Goal: Task Accomplishment & Management: Manage account settings

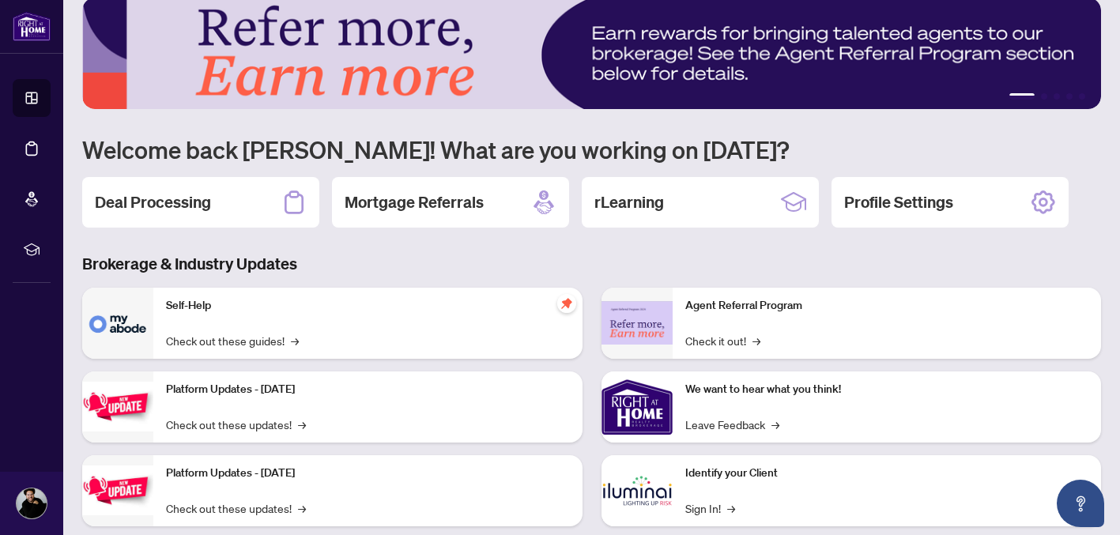
scroll to position [17, 0]
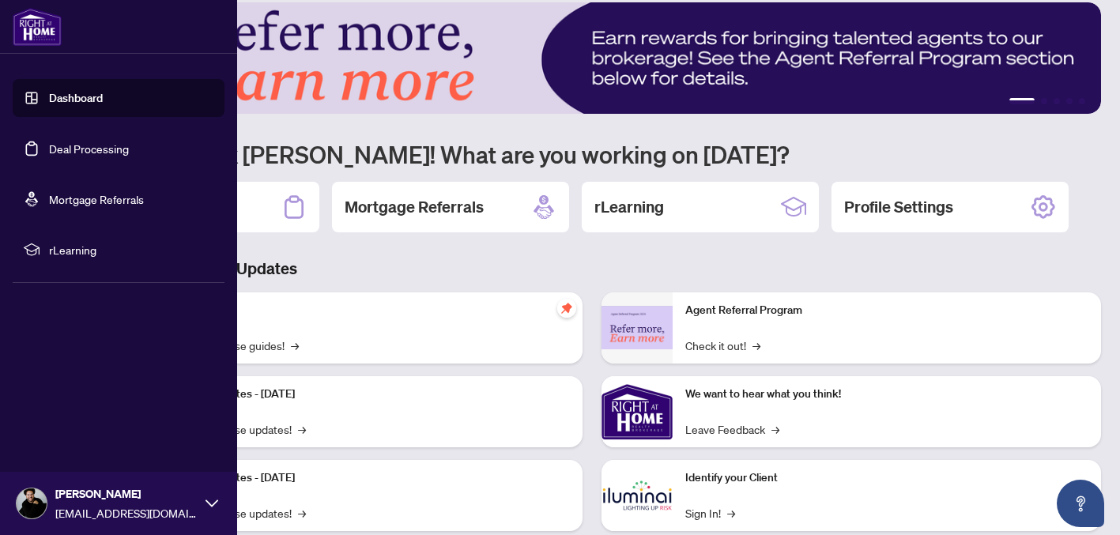
click at [55, 145] on link "Deal Processing" at bounding box center [89, 149] width 80 height 14
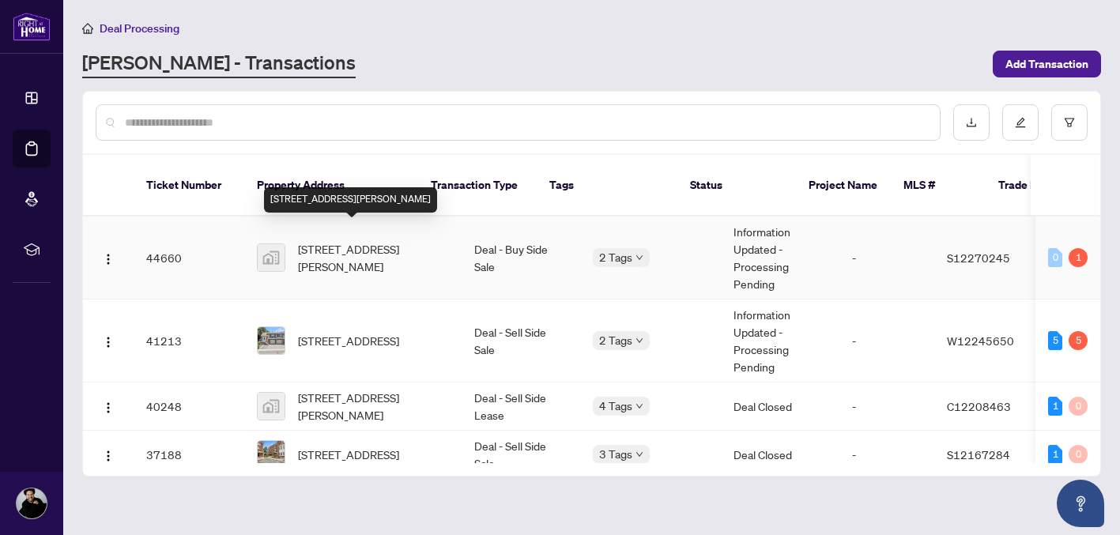
click at [341, 245] on span "[STREET_ADDRESS][PERSON_NAME]" at bounding box center [373, 257] width 151 height 35
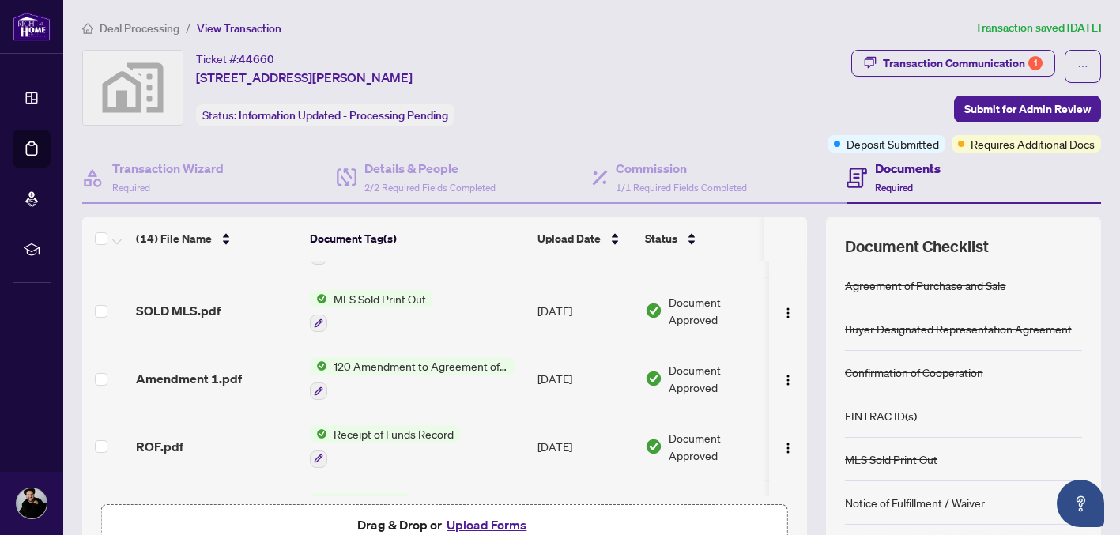
scroll to position [121, 0]
click at [1019, 61] on div "Transaction Communication 1" at bounding box center [963, 63] width 160 height 25
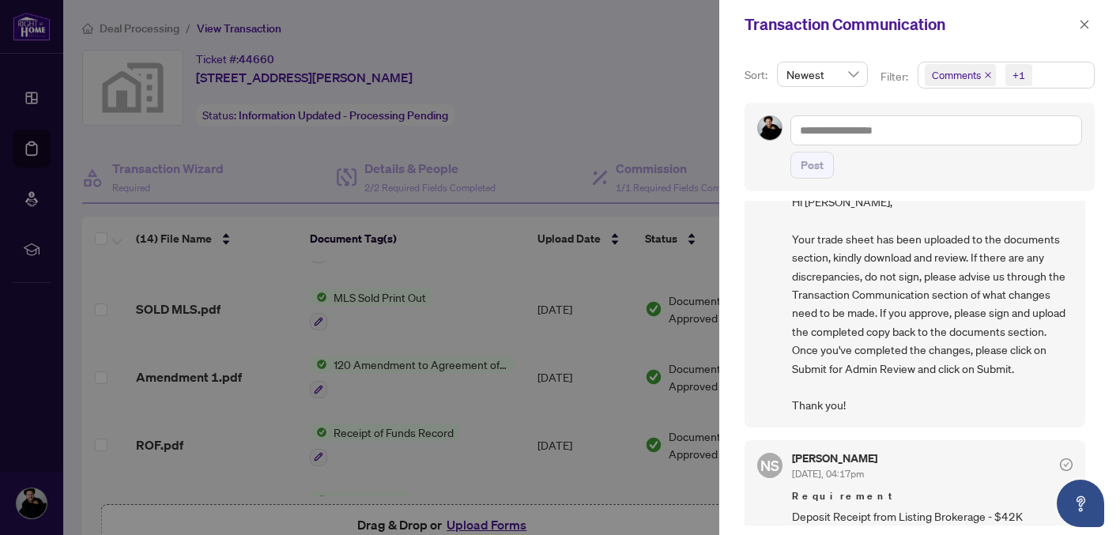
scroll to position [0, 0]
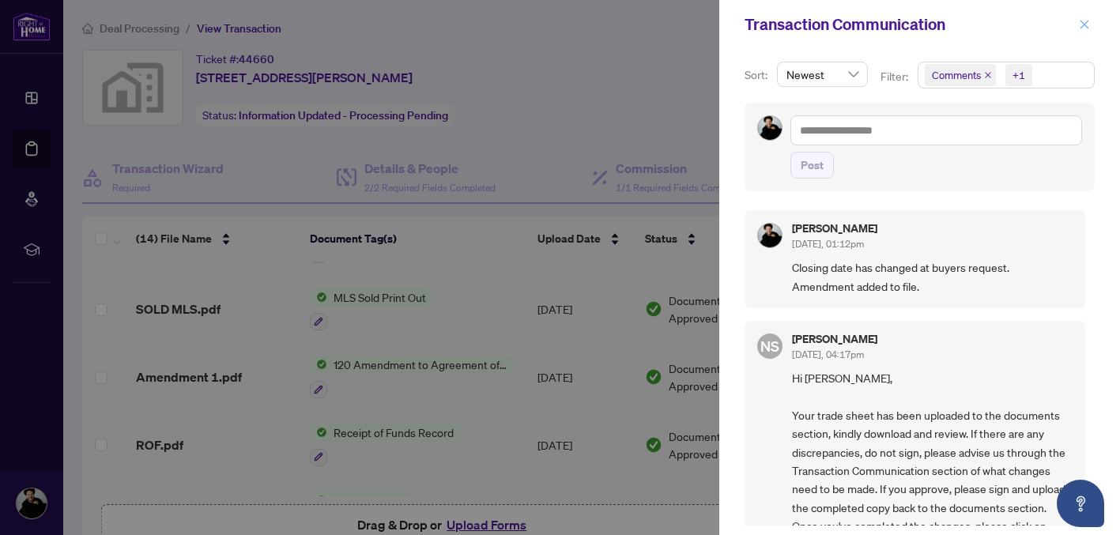
click at [1086, 23] on icon "close" at bounding box center [1085, 24] width 9 height 9
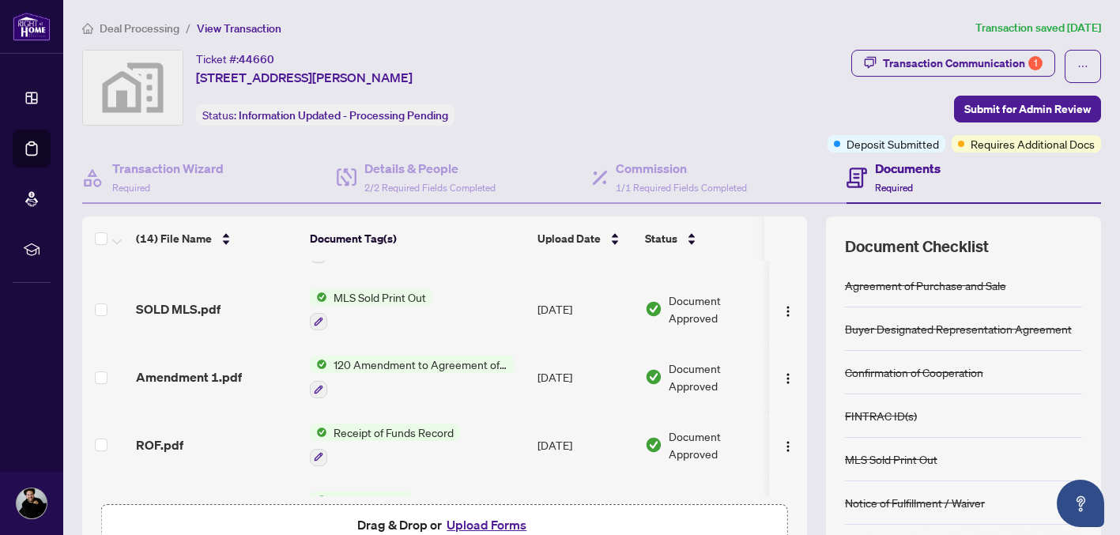
click at [564, 104] on div "Ticket #: 44660 [STREET_ADDRESS][PERSON_NAME] Status: Information Updated - Pro…" at bounding box center [451, 88] width 739 height 76
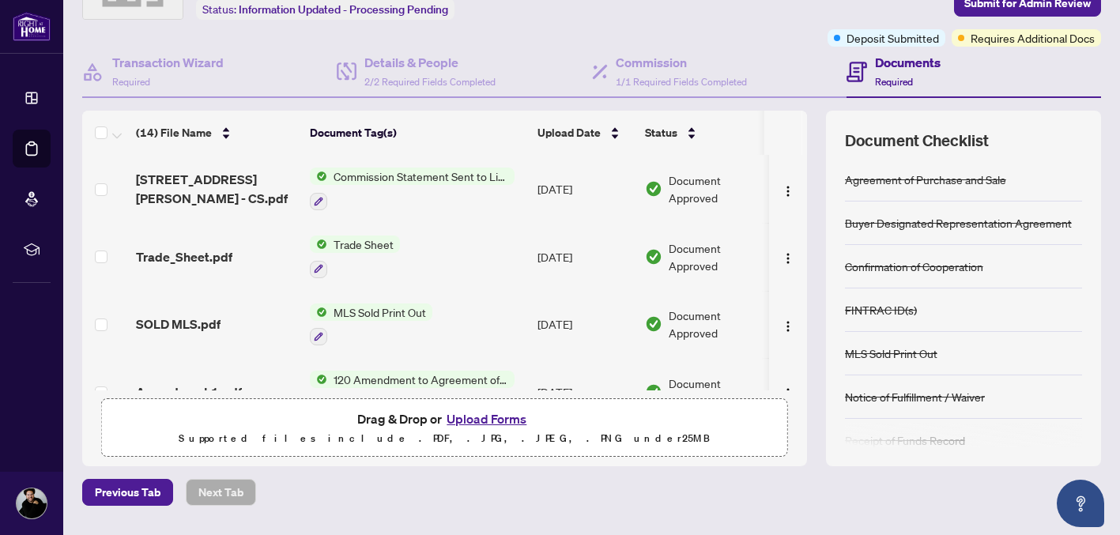
click at [455, 266] on td "Trade Sheet" at bounding box center [418, 257] width 228 height 68
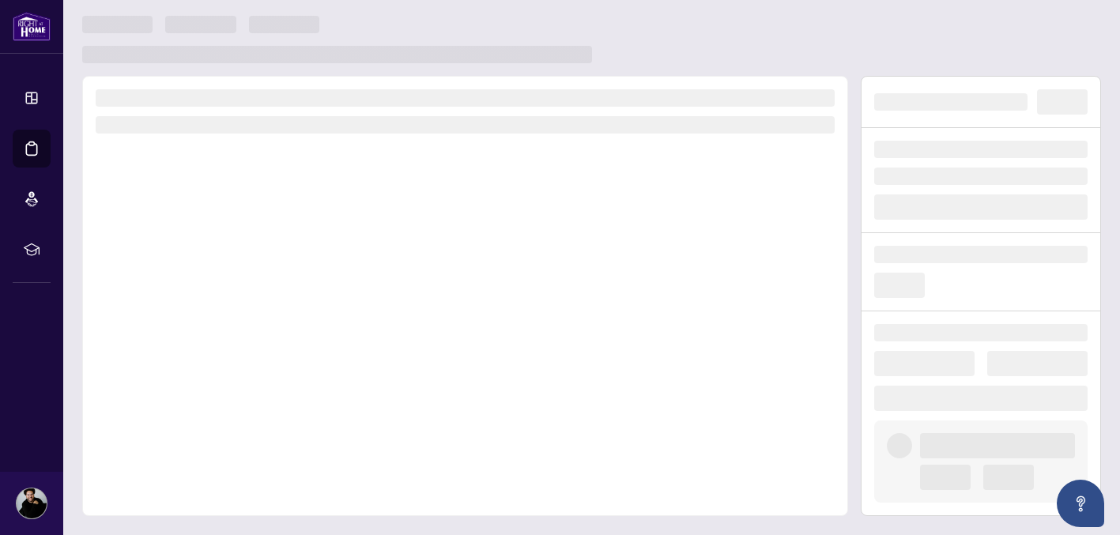
scroll to position [3, 0]
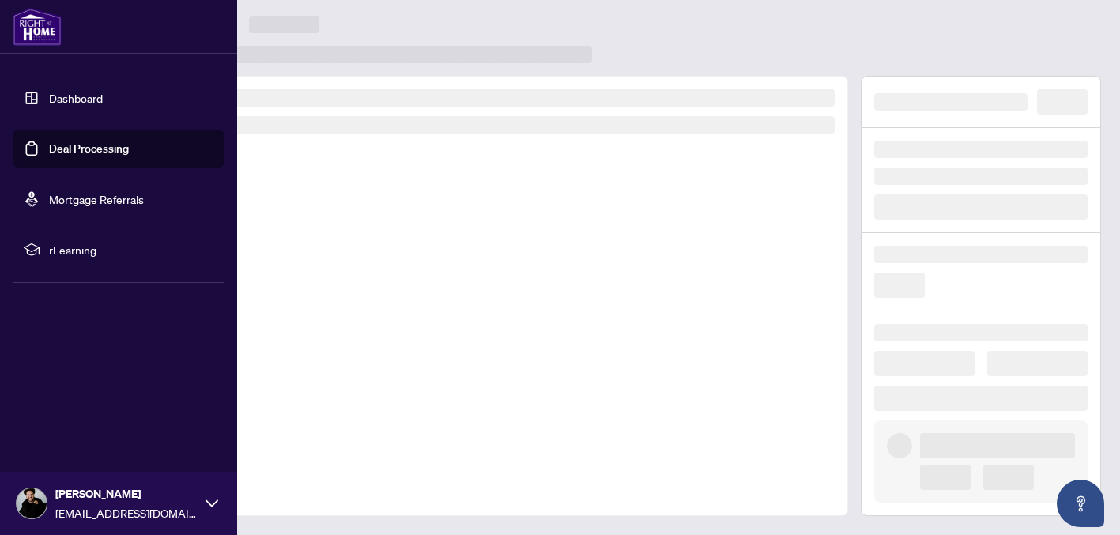
click at [49, 156] on link "Deal Processing" at bounding box center [89, 149] width 80 height 14
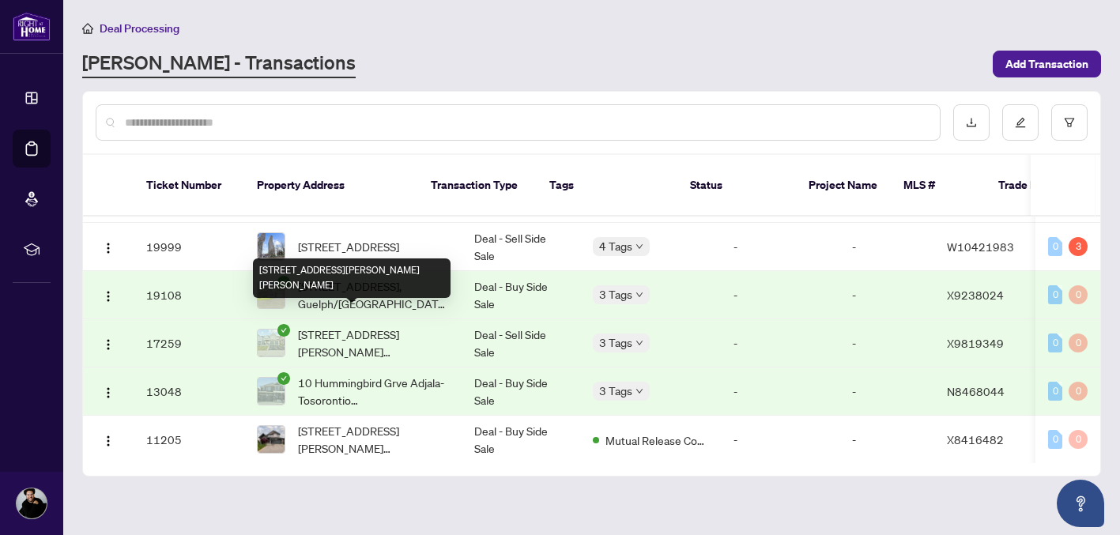
scroll to position [405, 0]
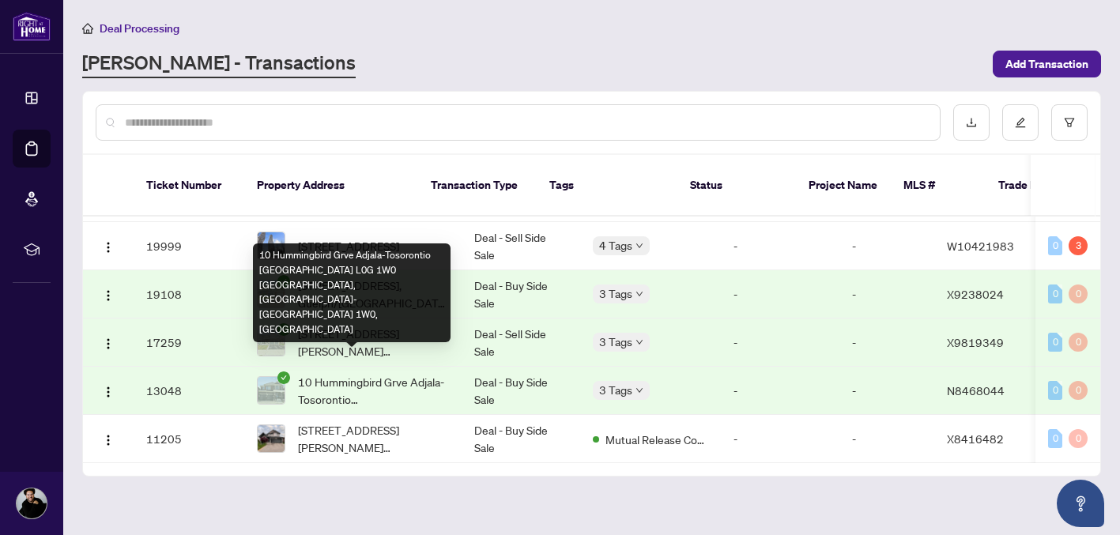
click at [352, 373] on span "10 Hummingbird Grve Adjala-Tosorontio [GEOGRAPHIC_DATA] L0G 1W0 [GEOGRAPHIC_DAT…" at bounding box center [373, 390] width 151 height 35
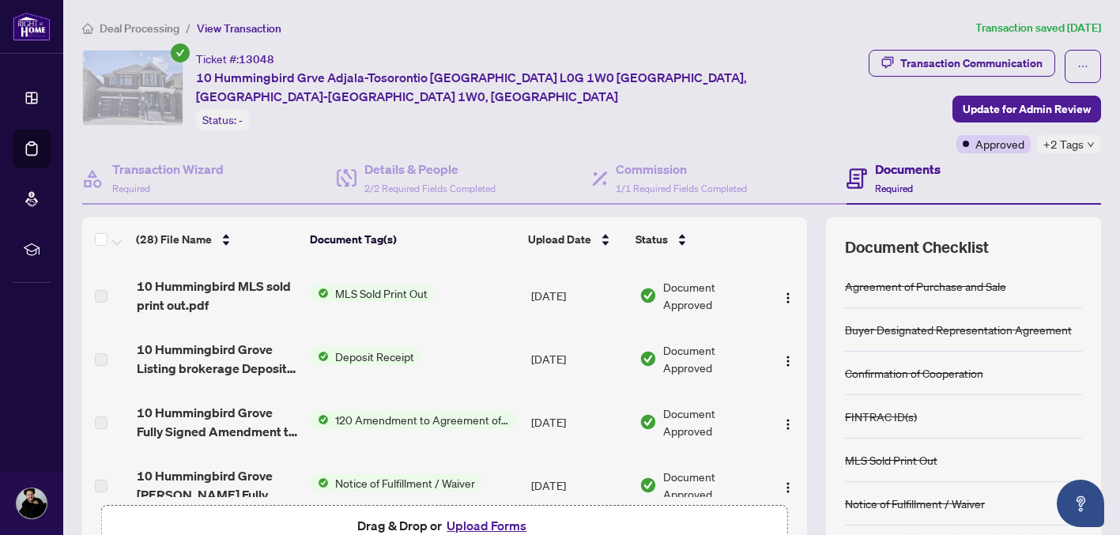
scroll to position [824, 0]
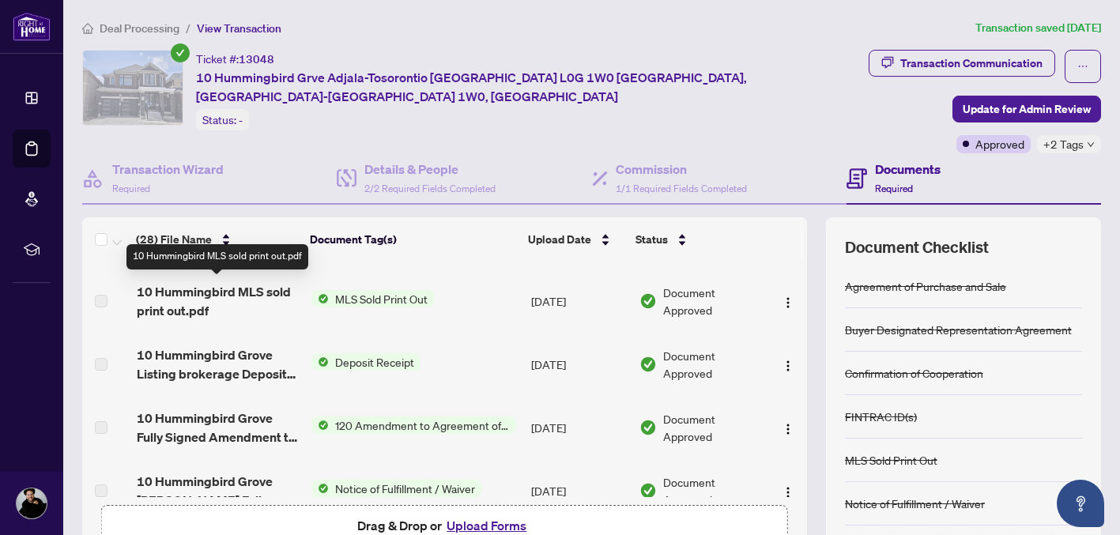
click at [188, 290] on span "10 Hummingbird MLS sold print out.pdf" at bounding box center [218, 301] width 163 height 38
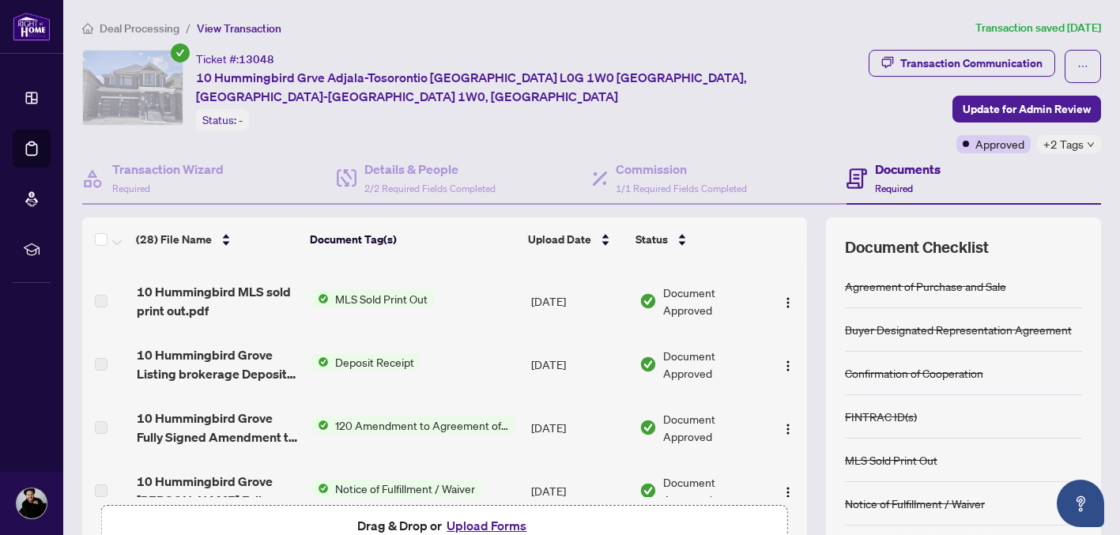
click at [357, 293] on span "MLS Sold Print Out" at bounding box center [381, 298] width 105 height 17
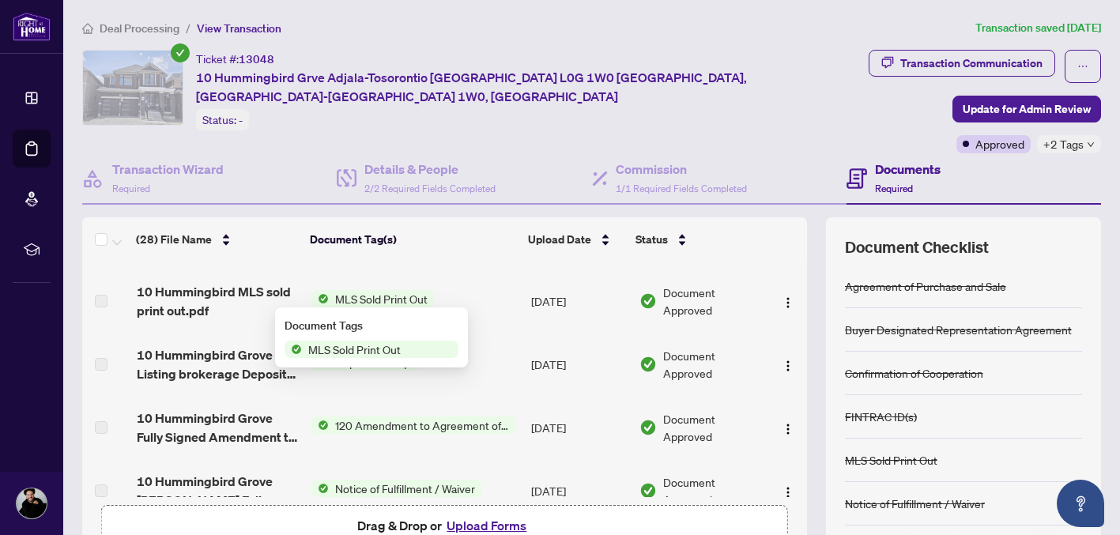
click at [357, 293] on span "MLS Sold Print Out" at bounding box center [381, 298] width 105 height 17
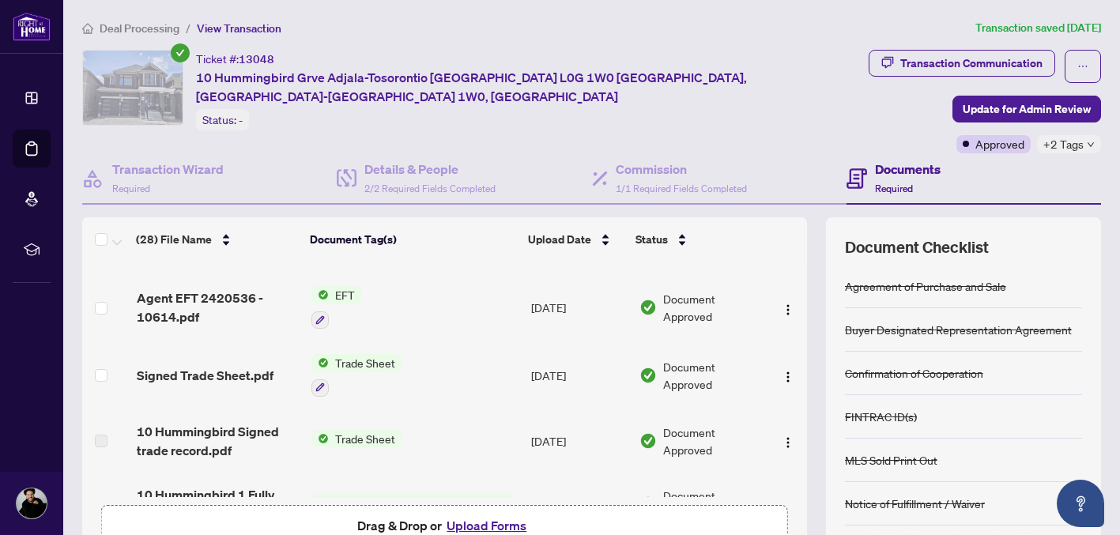
scroll to position [111, 0]
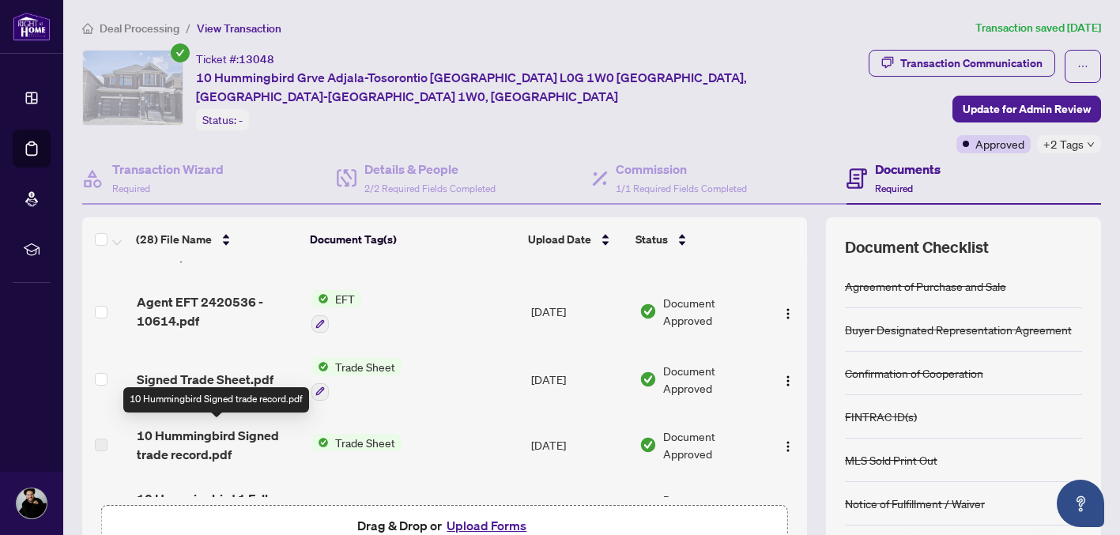
click at [240, 436] on span "10 Hummingbird Signed trade record.pdf" at bounding box center [218, 445] width 163 height 38
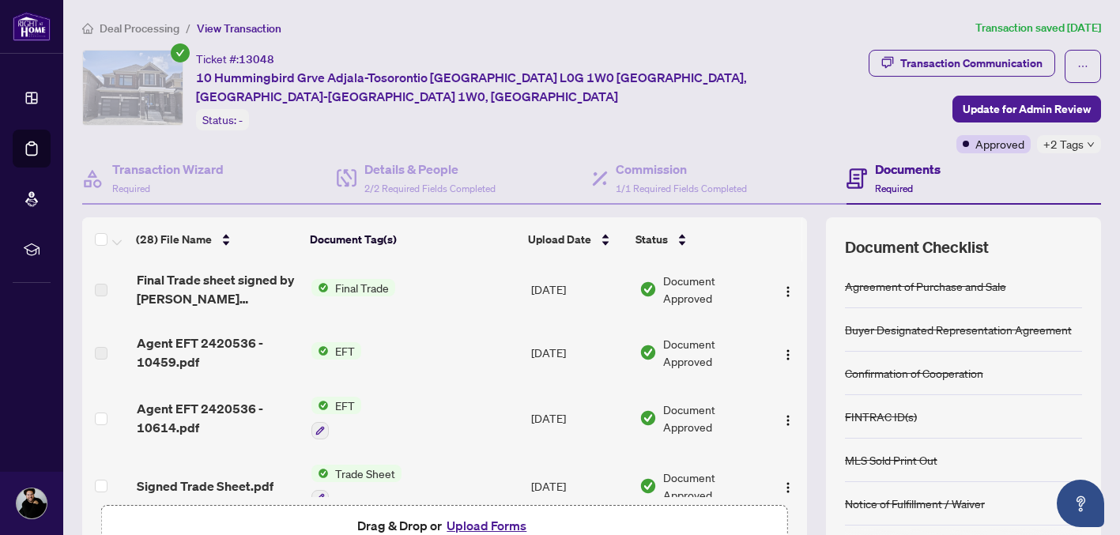
scroll to position [0, 0]
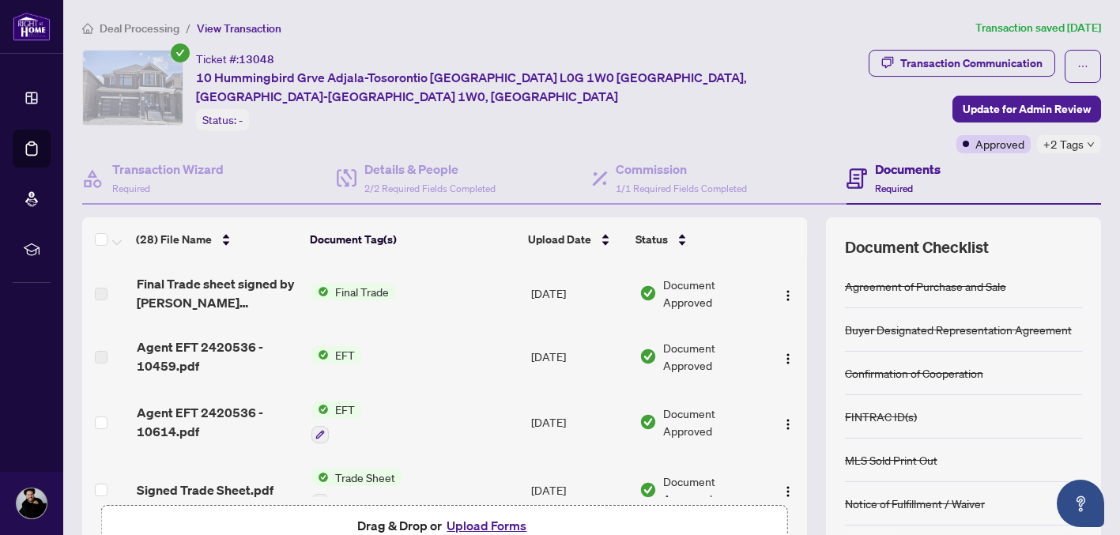
click at [813, 225] on div "(28) File Name Document Tag(s) Upload Date Status Final Trade sheet signed by […" at bounding box center [591, 395] width 1019 height 356
